Goal: Transaction & Acquisition: Purchase product/service

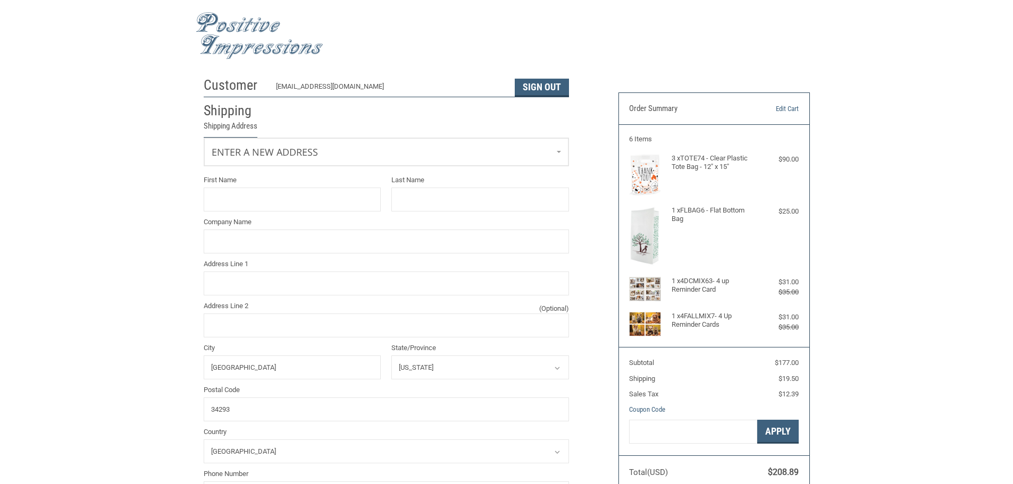
select select "FL"
select select "US"
click at [264, 201] on input "First Name" at bounding box center [293, 199] width 178 height 24
type input "[PERSON_NAME]"
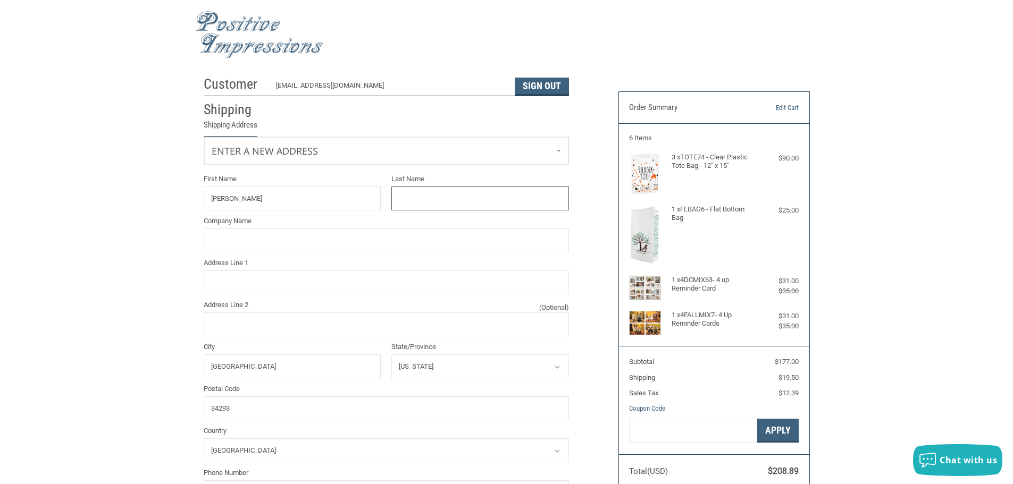
type input "[PERSON_NAME]"
type input "Venice Pines Veterinary clinic"
type input "1168 [GEOGRAPHIC_DATA]"
type input "9414929692"
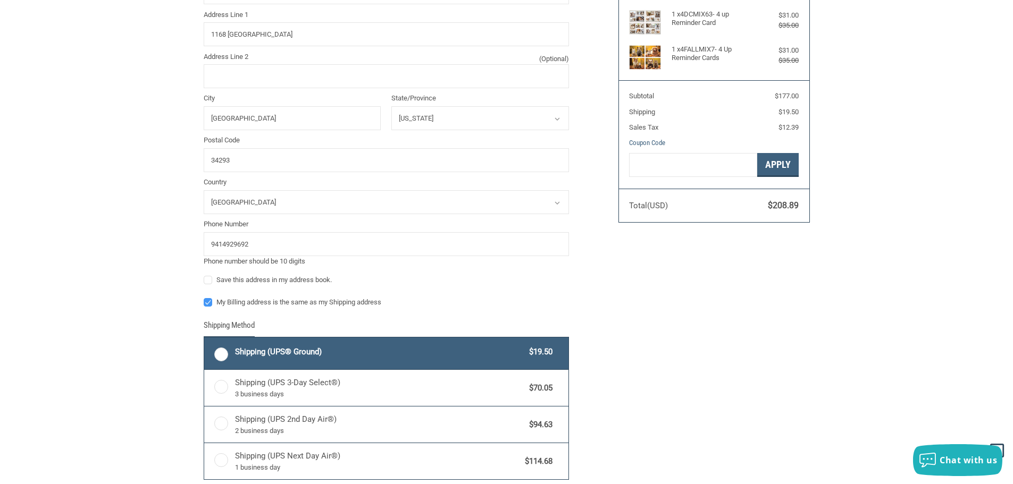
scroll to position [320, 0]
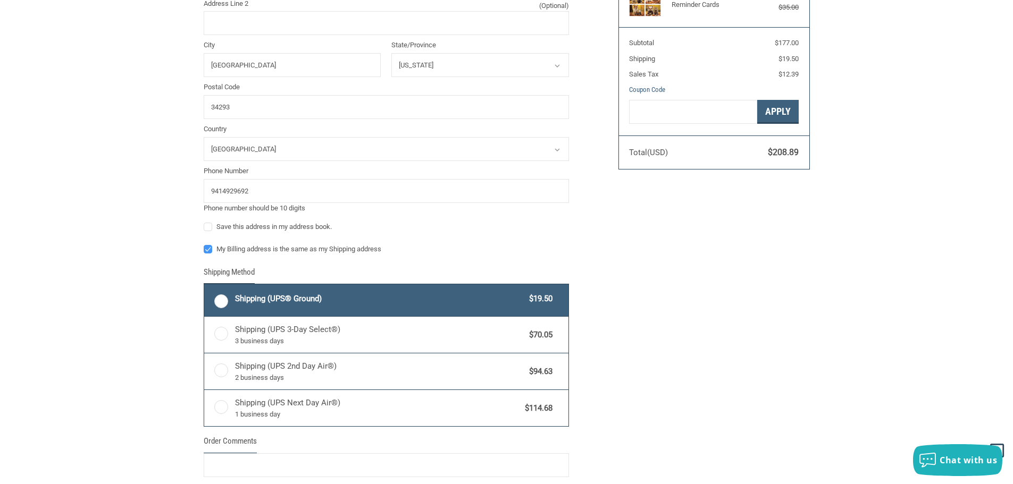
click at [223, 300] on label "Shipping (UPS® Ground) $19.50" at bounding box center [386, 300] width 364 height 32
click at [205, 286] on input "Shipping (UPS® Ground) $19.50" at bounding box center [204, 286] width 1 height 1
radio input "true"
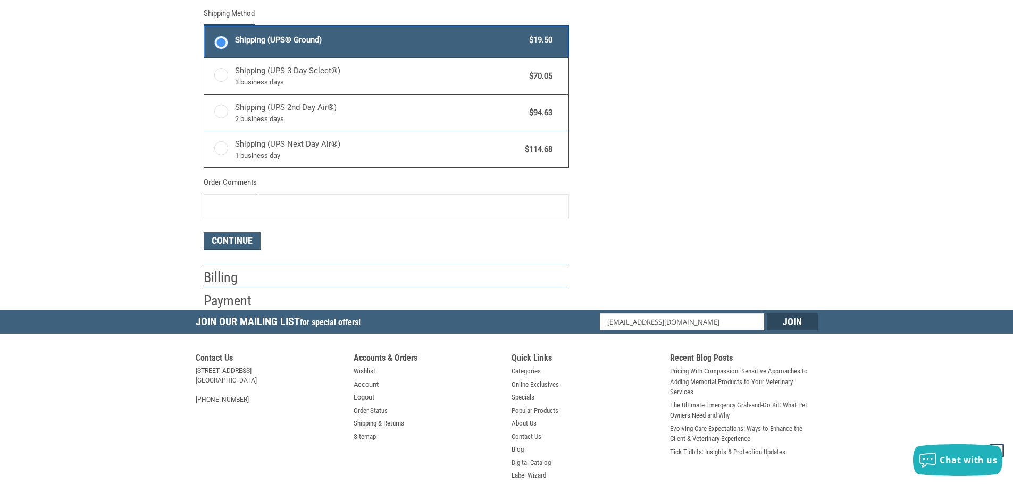
scroll to position [585, 0]
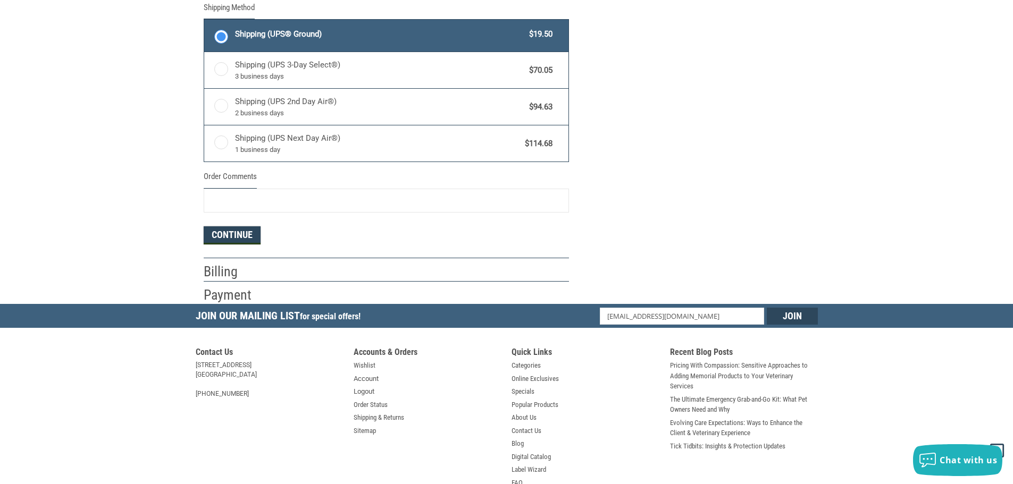
click at [227, 236] on button "Continue" at bounding box center [232, 235] width 57 height 18
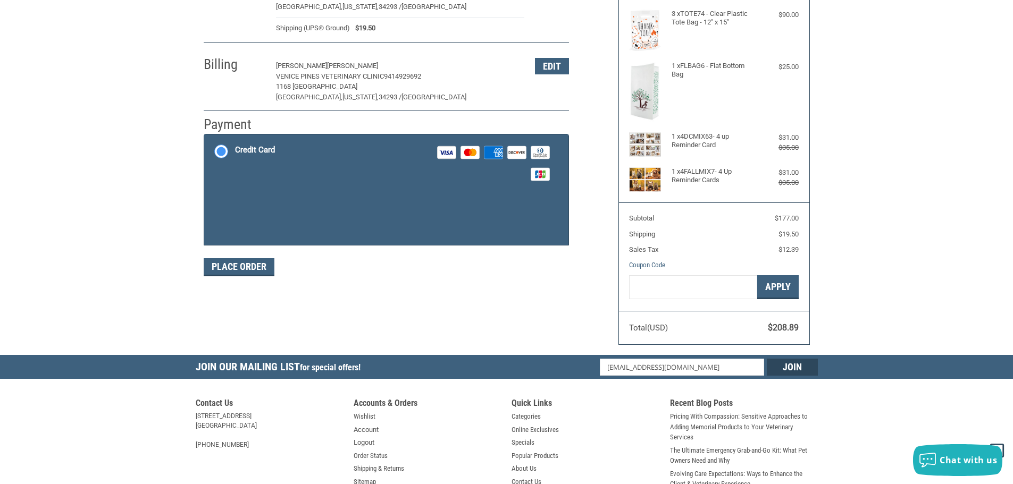
scroll to position [57, 0]
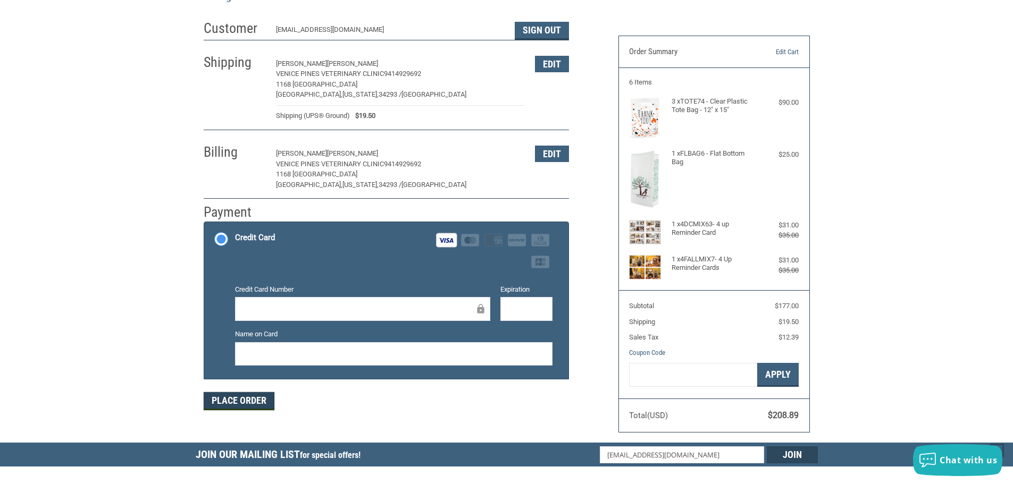
click at [245, 406] on button "Place Order" at bounding box center [239, 401] width 71 height 18
